Goal: Transaction & Acquisition: Purchase product/service

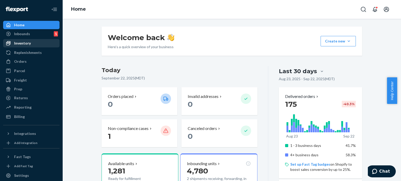
click at [31, 44] on div "Inventory" at bounding box center [31, 43] width 55 height 7
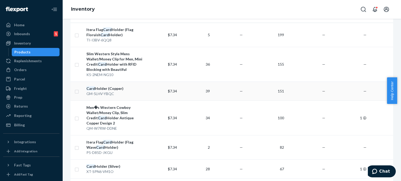
scroll to position [104, 0]
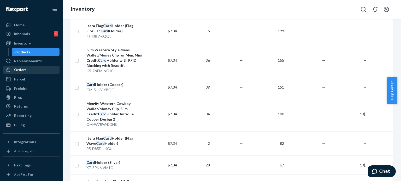
click at [22, 69] on div "Orders" at bounding box center [20, 69] width 13 height 5
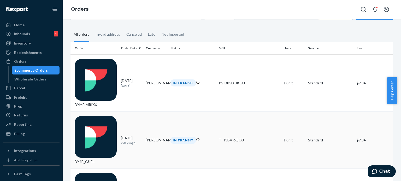
scroll to position [26, 0]
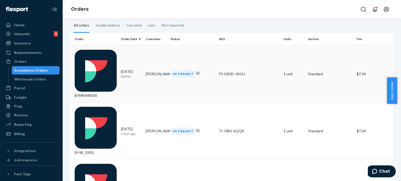
click at [92, 54] on div "BYMFIMRIXX" at bounding box center [96, 74] width 42 height 49
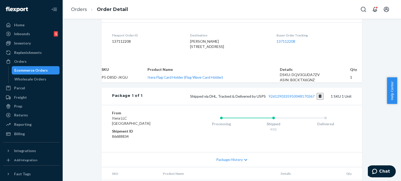
scroll to position [156, 0]
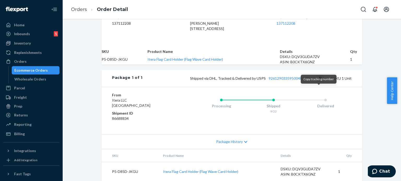
click at [317, 82] on button "Copy tracking number" at bounding box center [319, 78] width 7 height 7
click at [28, 69] on div "Ecommerce Orders" at bounding box center [30, 70] width 33 height 5
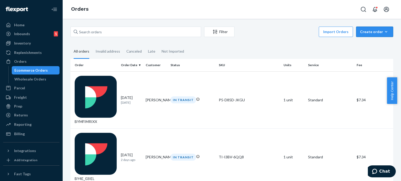
click at [360, 29] on button "Create order Ecommerce order Removal order" at bounding box center [374, 32] width 37 height 10
click at [363, 40] on span "Ecommerce order" at bounding box center [360, 38] width 29 height 4
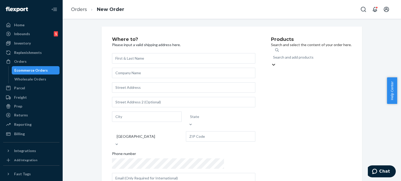
click at [273, 56] on div "Search and add products" at bounding box center [293, 57] width 40 height 5
click at [273, 56] on input "0 results available. Use Up and Down to choose options, press Enter to select t…" at bounding box center [273, 57] width 1 height 5
type input "p5"
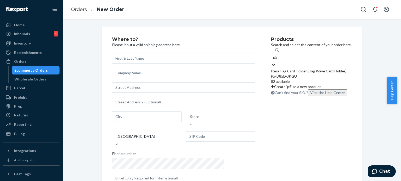
click at [274, 70] on div "Itera Flag Card Holder (Flag Wave Card Holder)" at bounding box center [311, 71] width 81 height 5
click at [274, 60] on input "p5" at bounding box center [275, 57] width 5 height 5
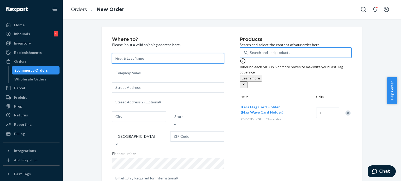
paste input "[PERSON_NAME]"
type input "[PERSON_NAME]"
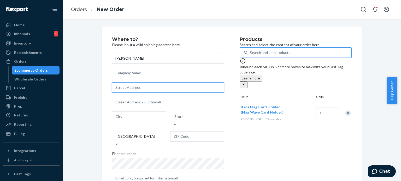
paste input "[STREET_ADDRESS][PERSON_NAME][US_STATE]"
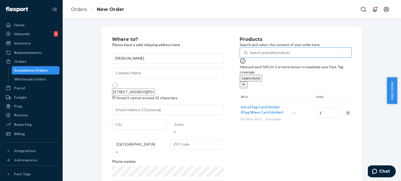
type input "[STREET_ADDRESS]"
type input "Kirtland"
type input "44094"
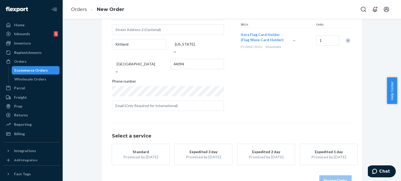
scroll to position [77, 0]
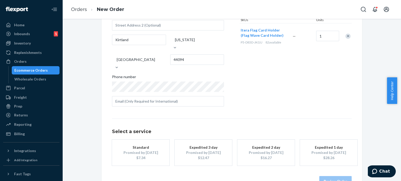
click at [140, 144] on button "Standard Promised by [DATE] $7.34" at bounding box center [140, 153] width 57 height 26
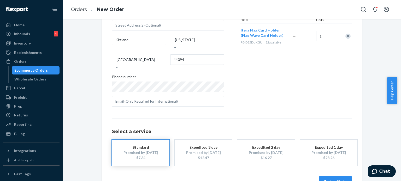
click at [323, 176] on button "Review Order" at bounding box center [335, 181] width 32 height 10
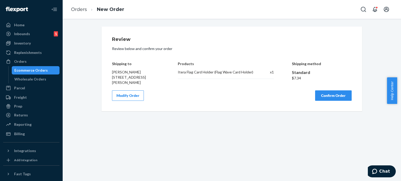
click at [333, 94] on button "Confirm Order" at bounding box center [333, 96] width 37 height 10
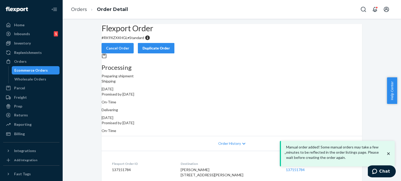
click at [39, 71] on div "Ecommerce Orders" at bounding box center [30, 70] width 33 height 5
